Goal: Transaction & Acquisition: Purchase product/service

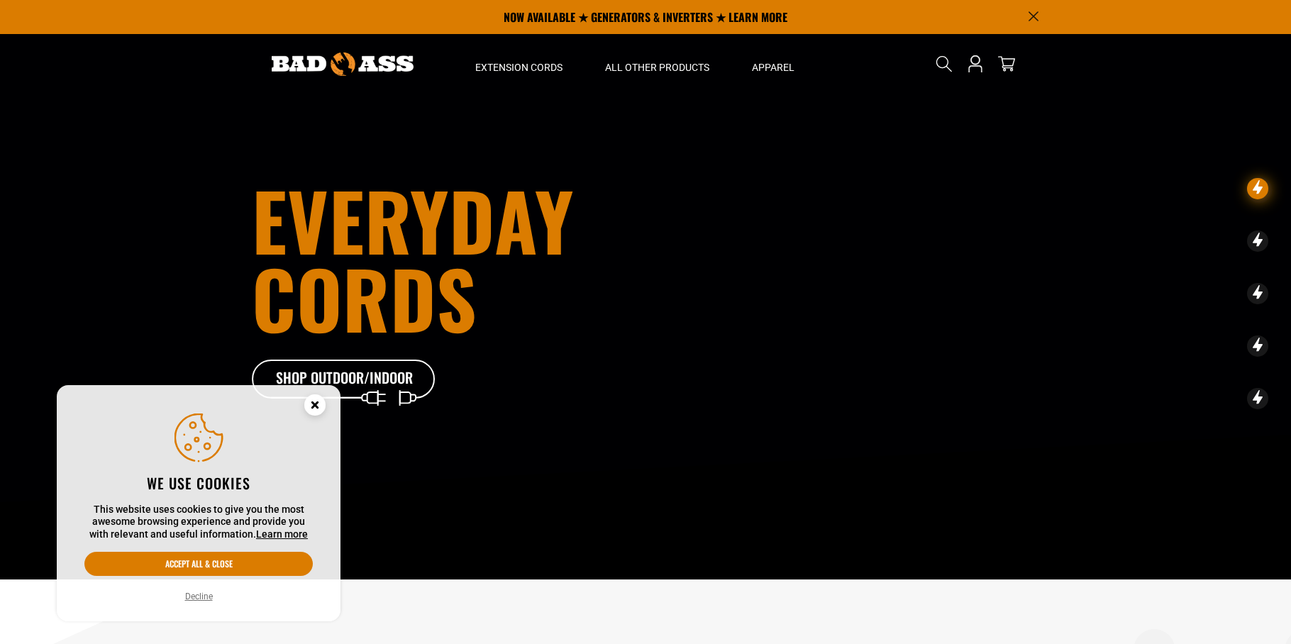
click at [316, 403] on icon "Cookie Consent" at bounding box center [314, 404] width 5 height 5
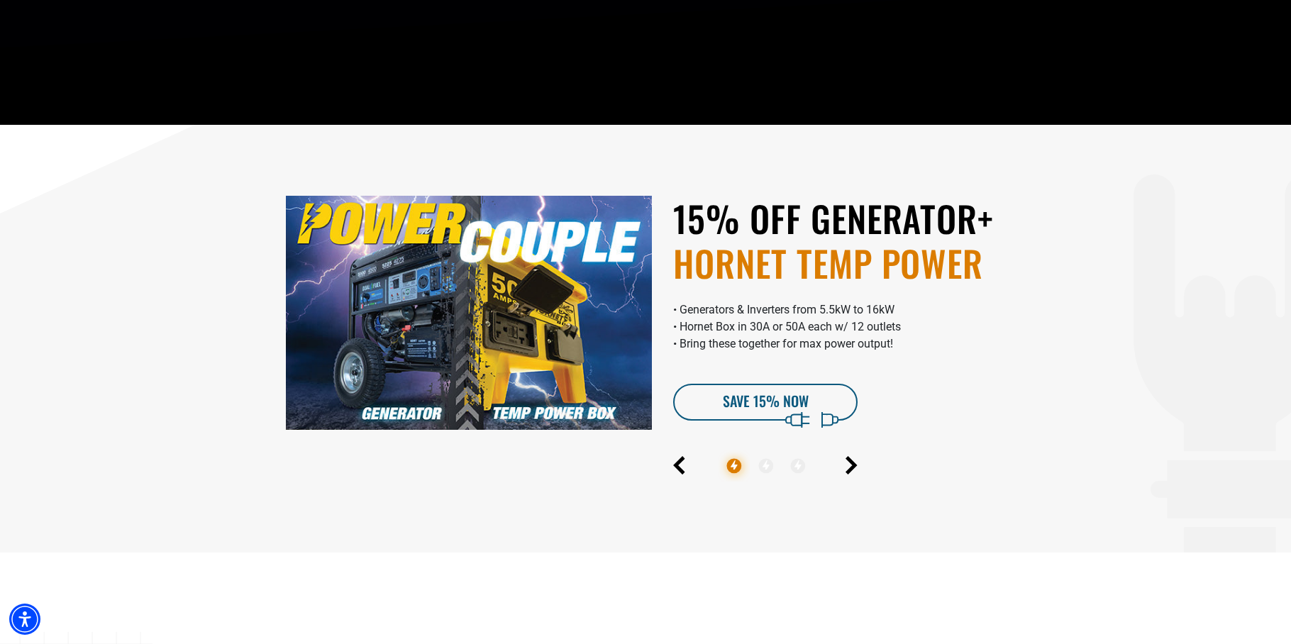
scroll to position [458, 0]
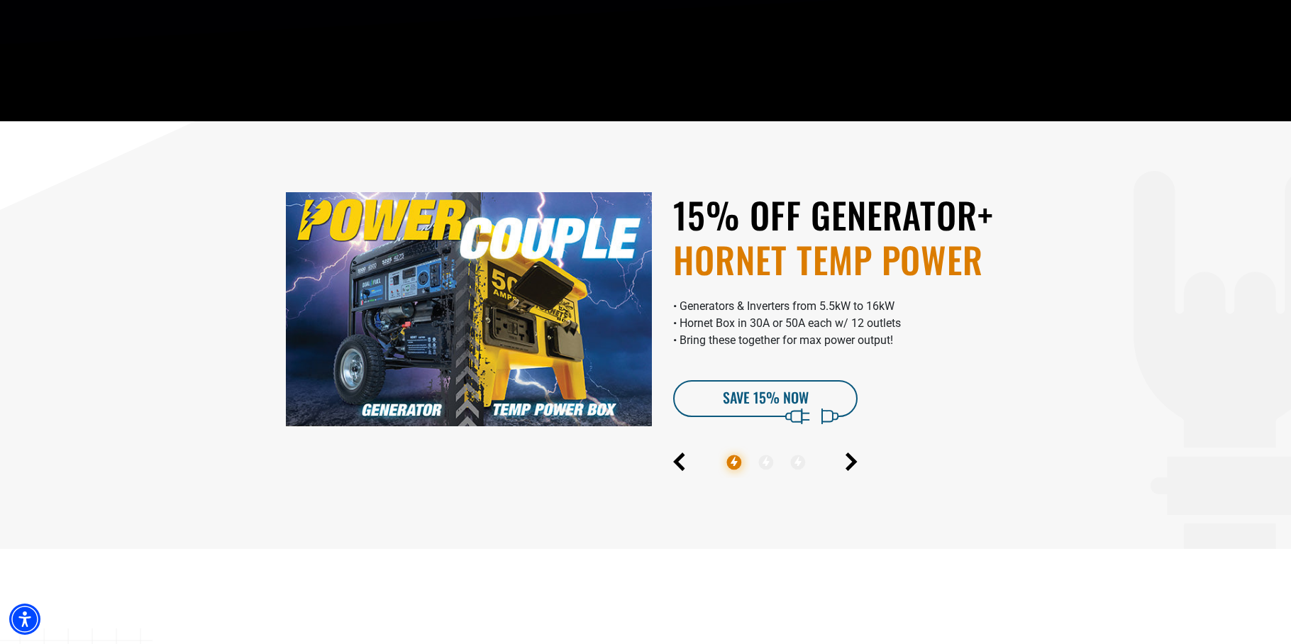
click at [858, 468] on div at bounding box center [848, 458] width 404 height 40
click at [853, 463] on icon "Next" at bounding box center [851, 462] width 8 height 16
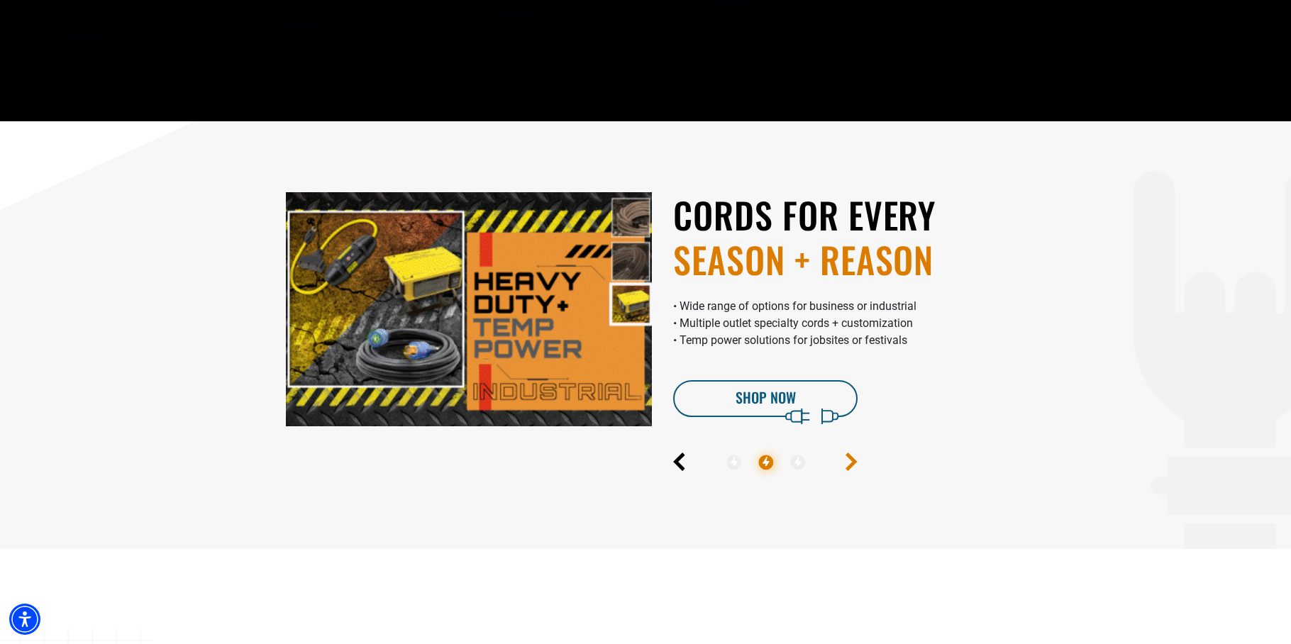
click at [853, 463] on icon "Next" at bounding box center [851, 462] width 8 height 16
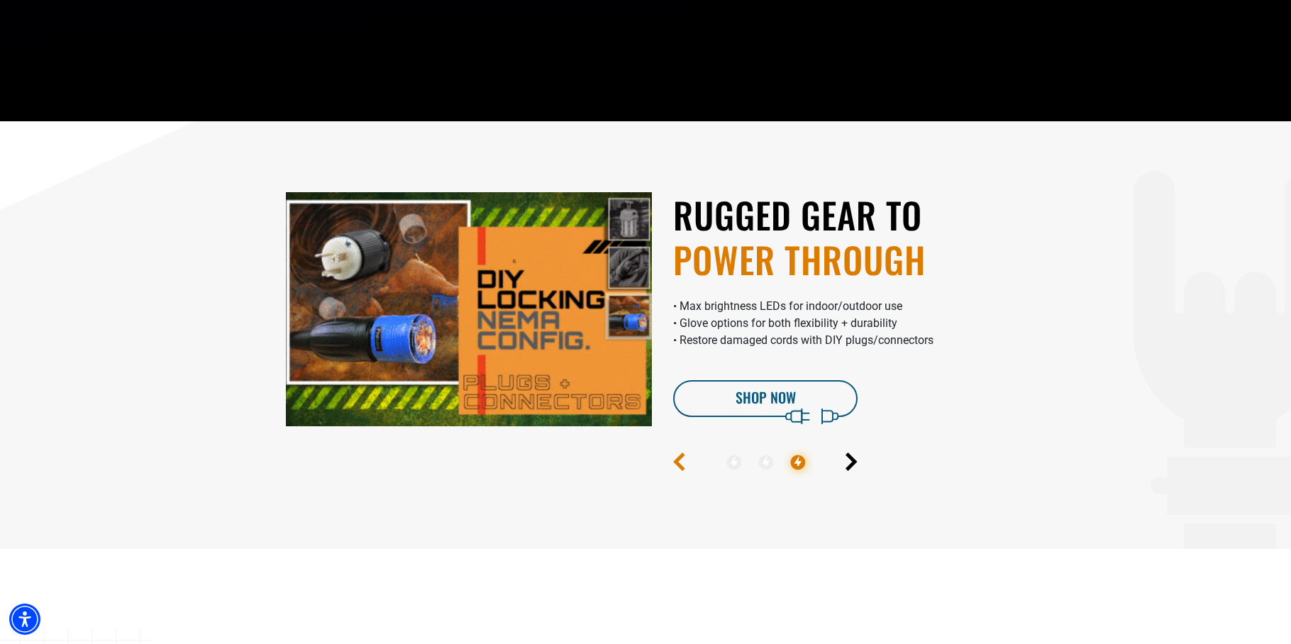
click at [676, 463] on icon "Previous" at bounding box center [680, 462] width 8 height 16
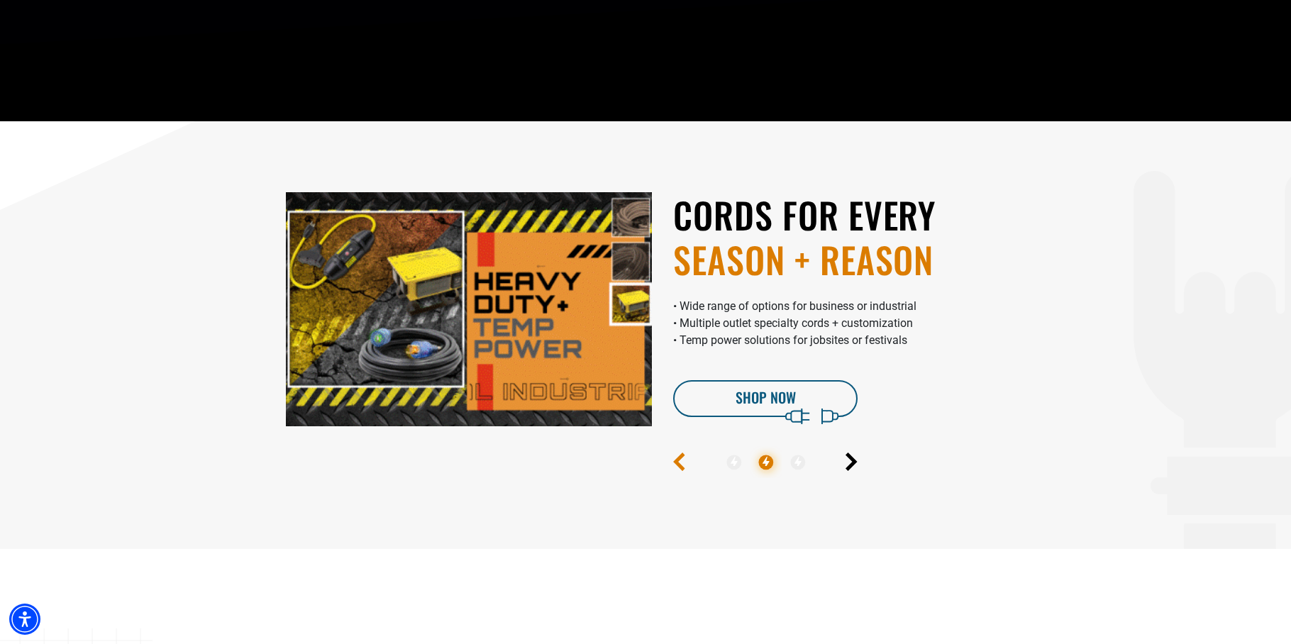
click at [676, 463] on icon "Previous" at bounding box center [680, 462] width 8 height 16
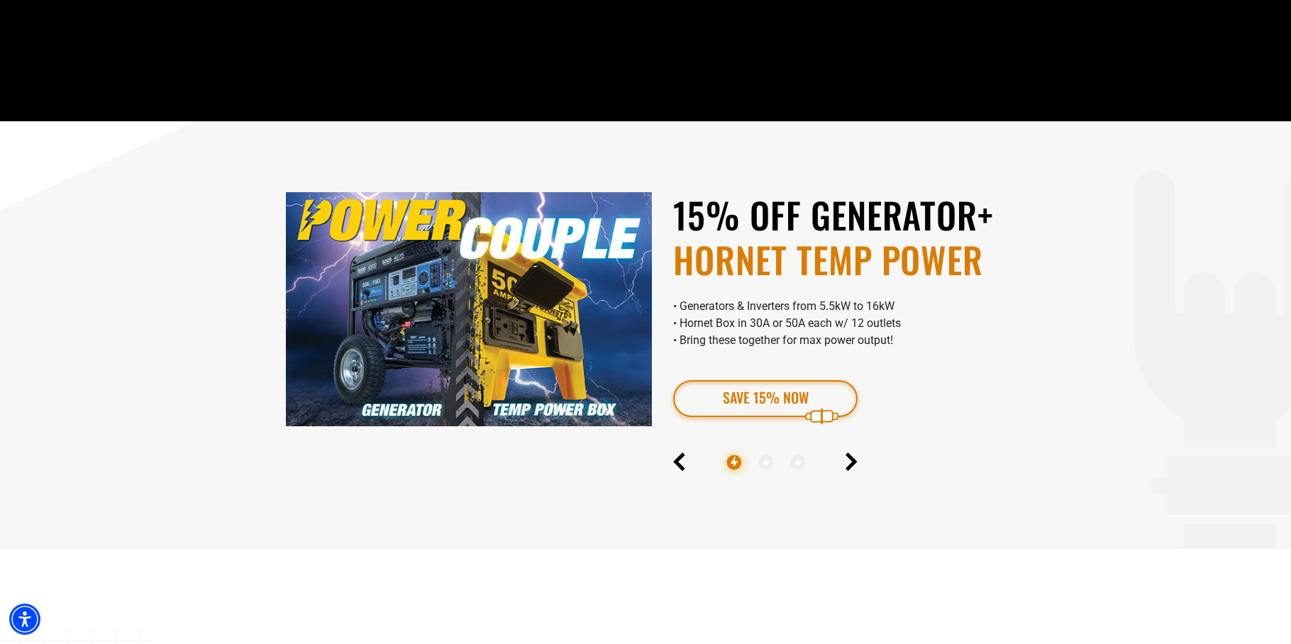
click at [728, 397] on link "SAVE 15% Now" at bounding box center [765, 398] width 184 height 37
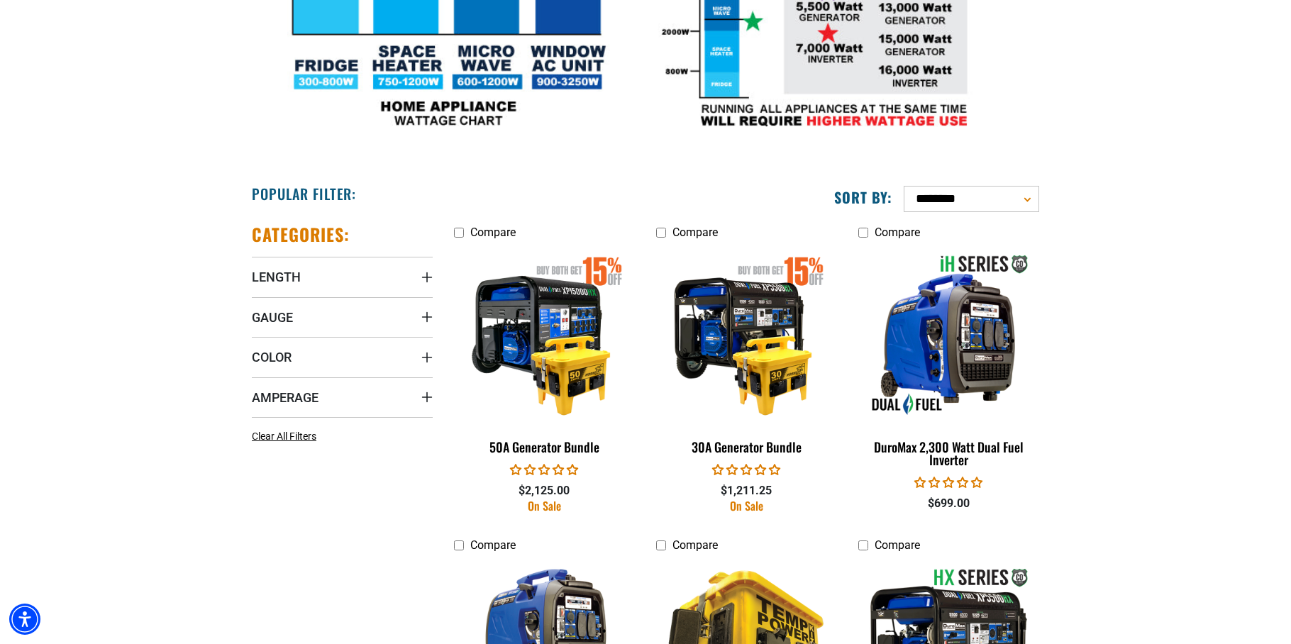
scroll to position [612, 0]
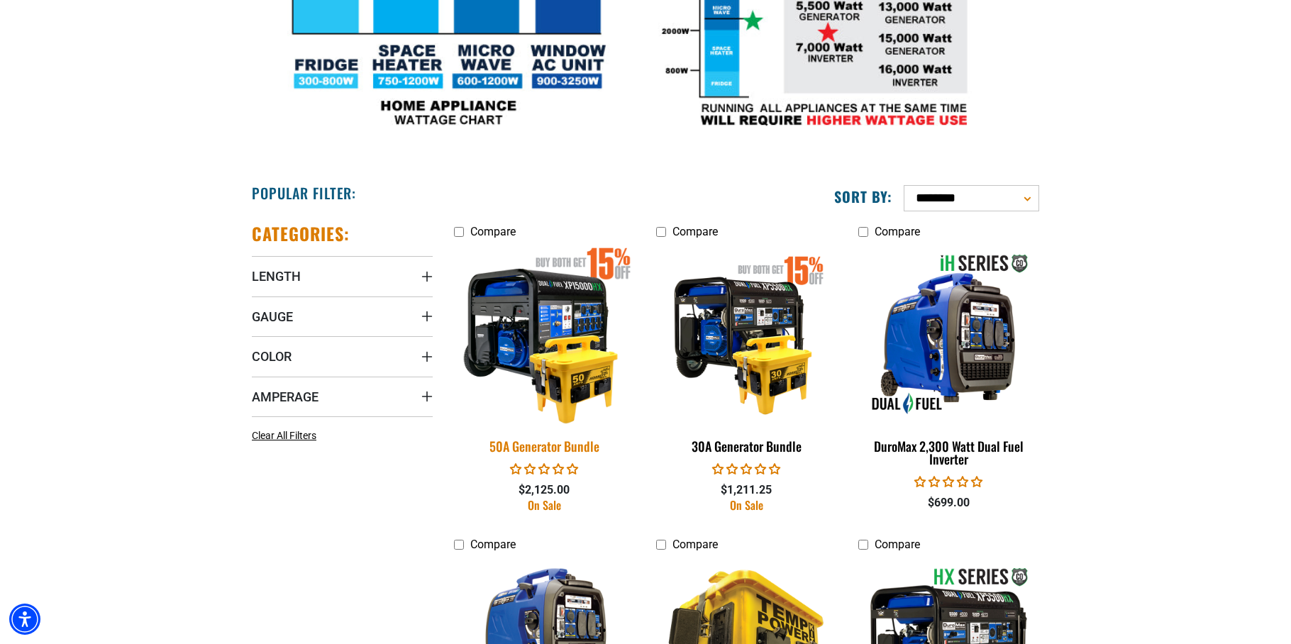
click at [560, 328] on img at bounding box center [545, 334] width 199 height 182
